Goal: Task Accomplishment & Management: Complete application form

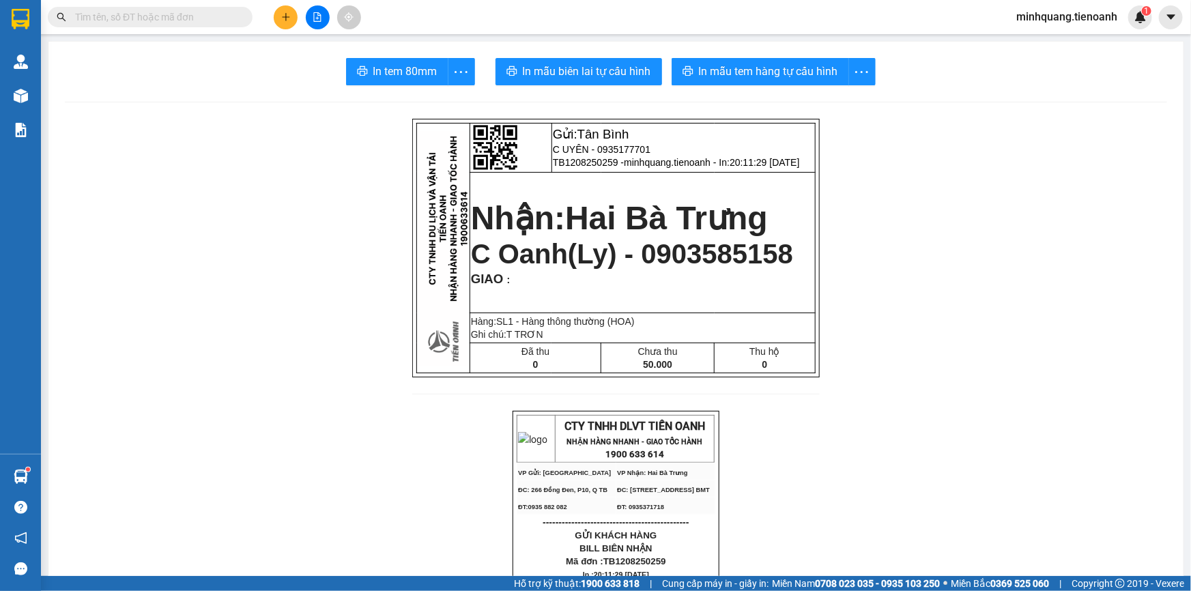
click at [187, 23] on input "text" at bounding box center [155, 17] width 161 height 15
click at [186, 15] on input "text" at bounding box center [155, 17] width 161 height 15
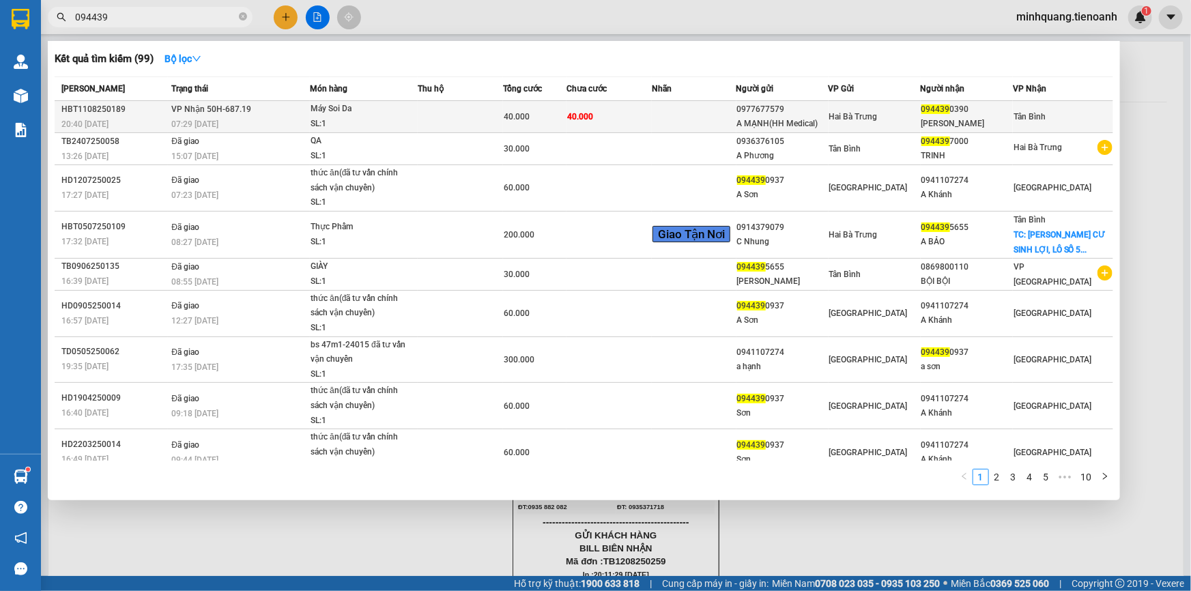
type input "094439"
click at [673, 115] on td at bounding box center [694, 117] width 85 height 32
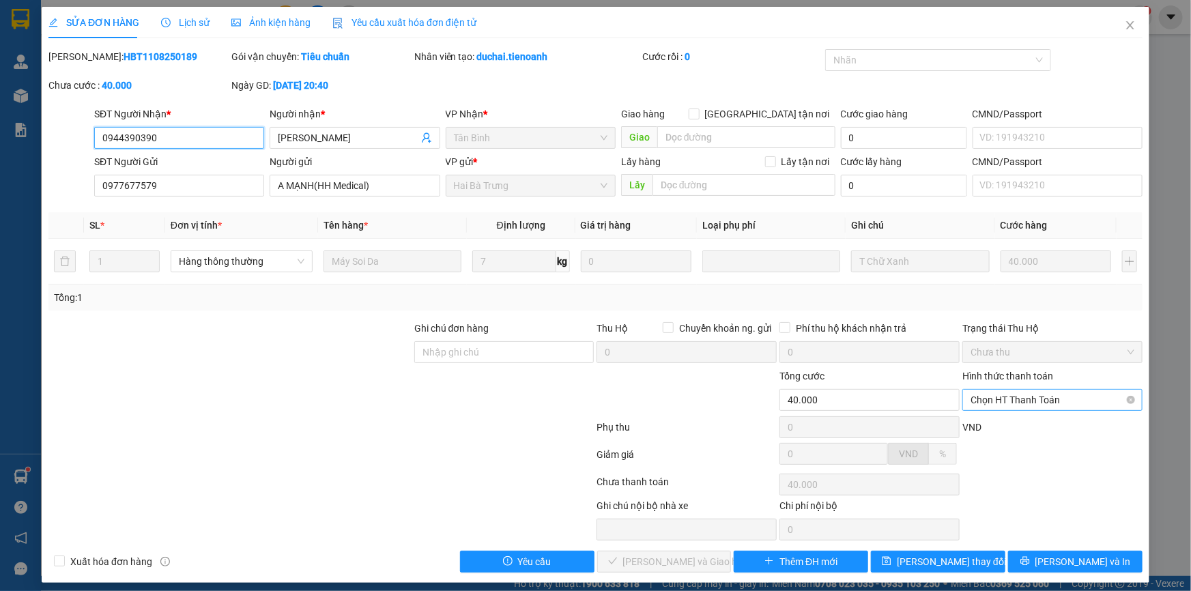
click at [995, 406] on span "Chọn HT Thanh Toán" at bounding box center [1052, 400] width 164 height 20
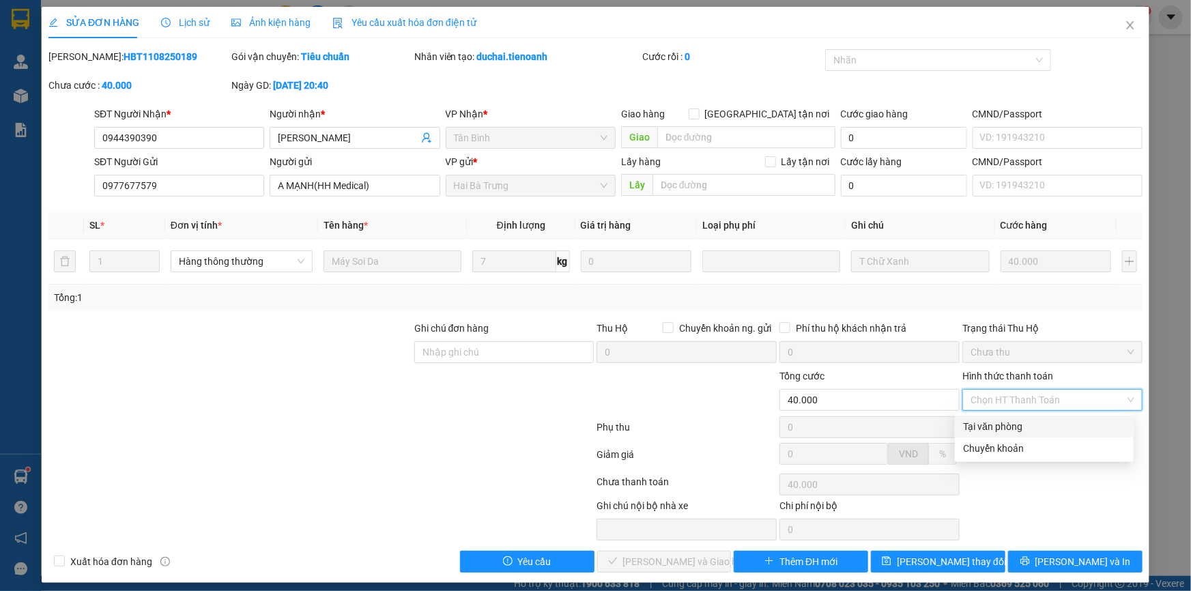
click at [994, 419] on div "Tại văn phòng" at bounding box center [1044, 426] width 162 height 15
type input "0"
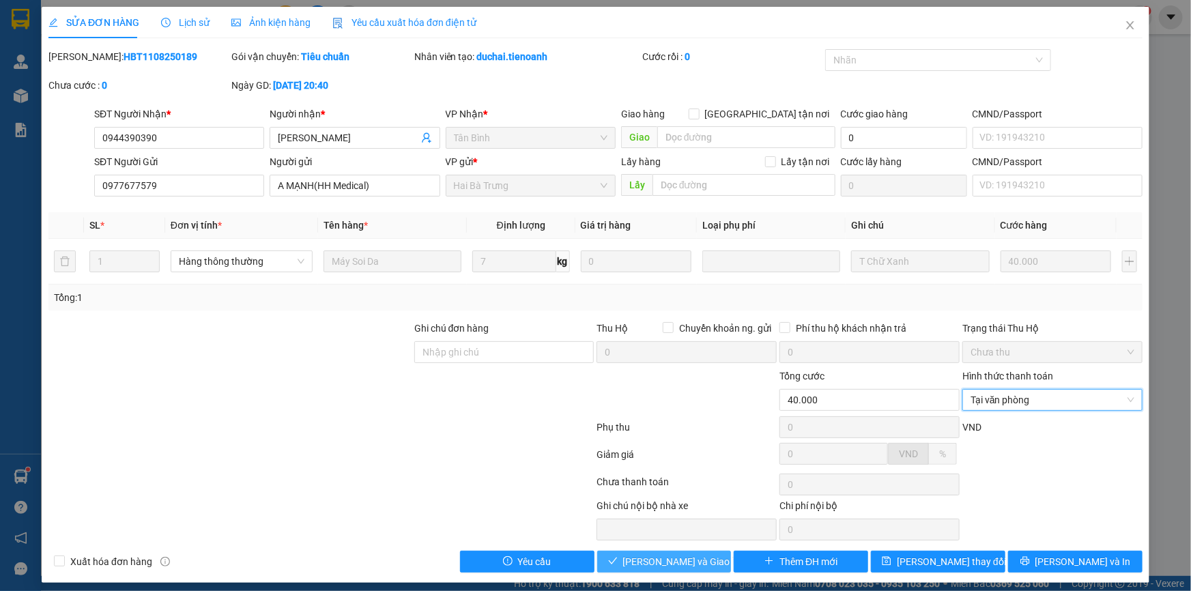
click at [675, 566] on span "[PERSON_NAME] và Giao hàng" at bounding box center [688, 561] width 131 height 15
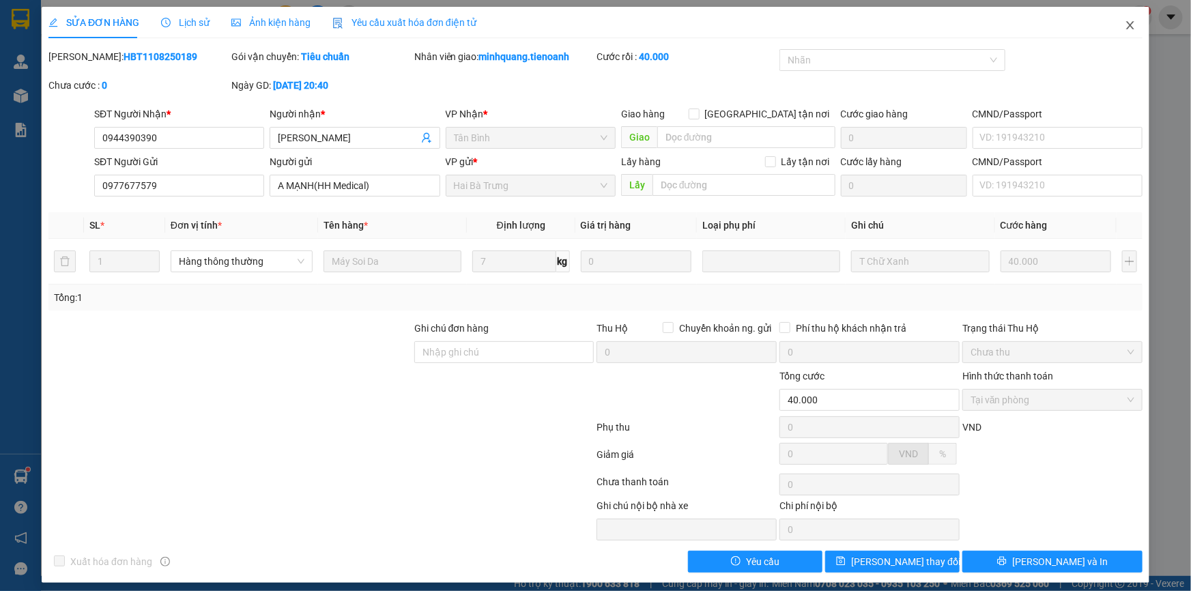
click at [1126, 27] on icon "close" at bounding box center [1129, 25] width 11 height 11
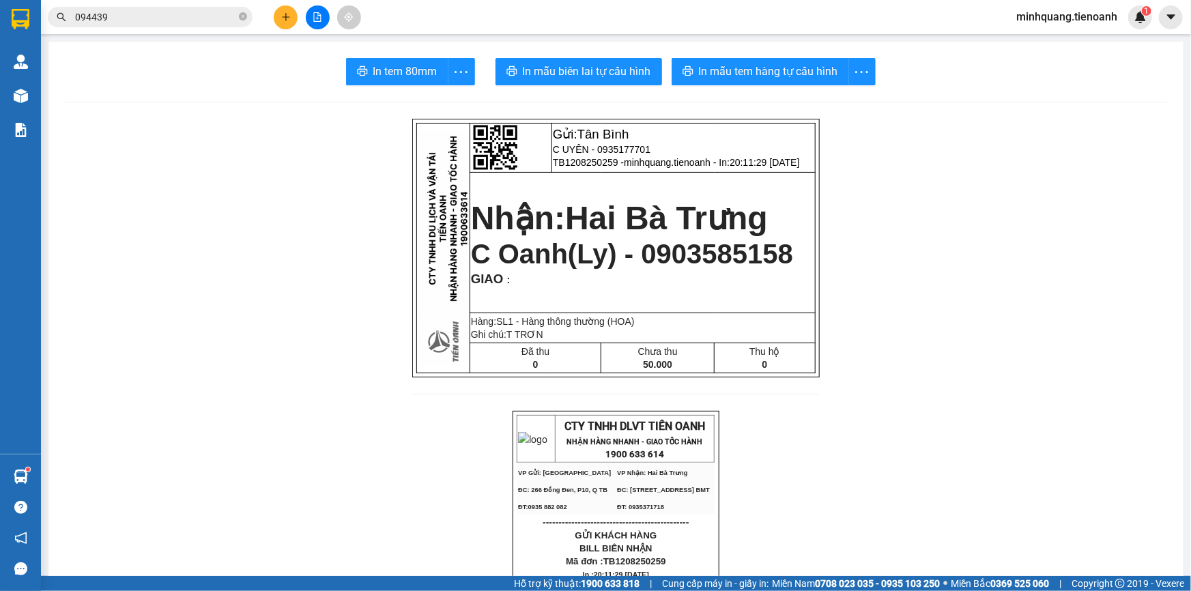
click at [162, 18] on input "094439" at bounding box center [155, 17] width 161 height 15
